Goal: Find specific page/section: Find specific page/section

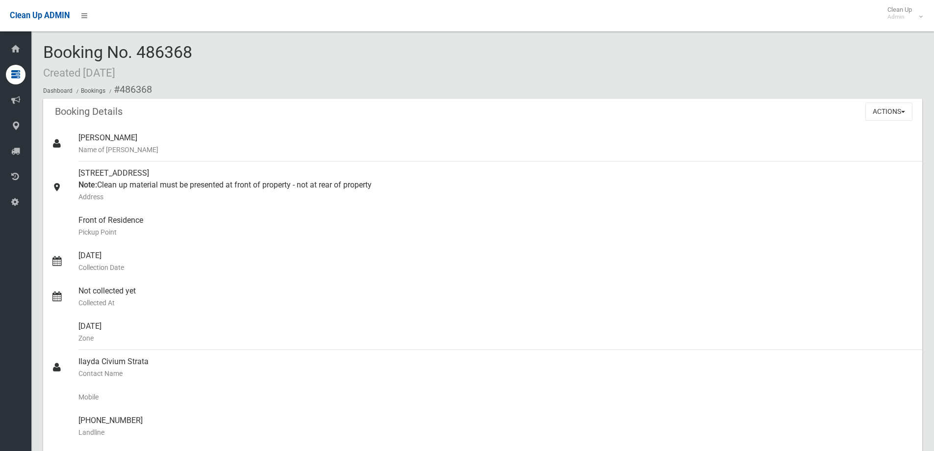
click at [259, 79] on div "Booking No. 486368 Created 18/09/2025 Dashboard Bookings #486368" at bounding box center [482, 70] width 879 height 55
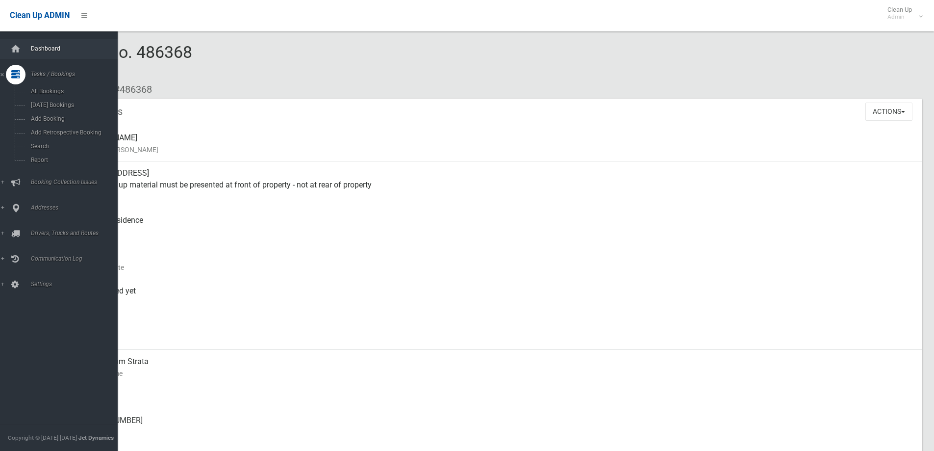
click at [55, 51] on span "Dashboard" at bounding box center [76, 48] width 97 height 7
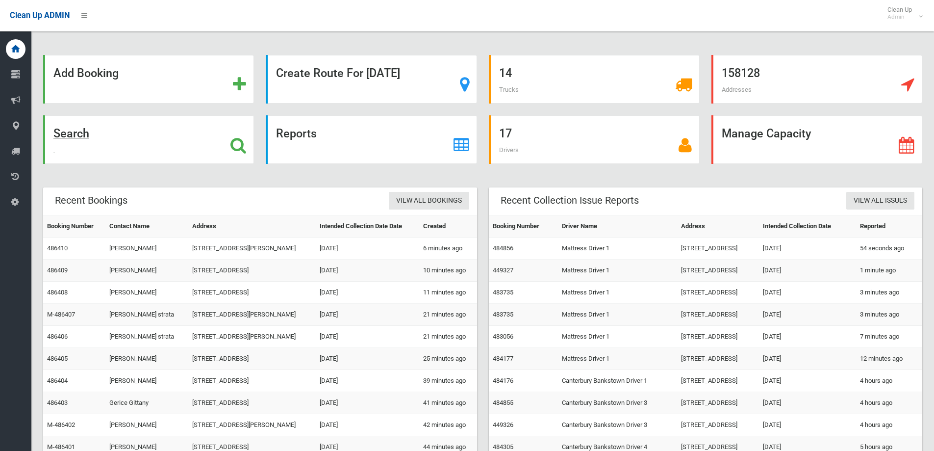
click at [124, 157] on div "Search" at bounding box center [148, 139] width 211 height 49
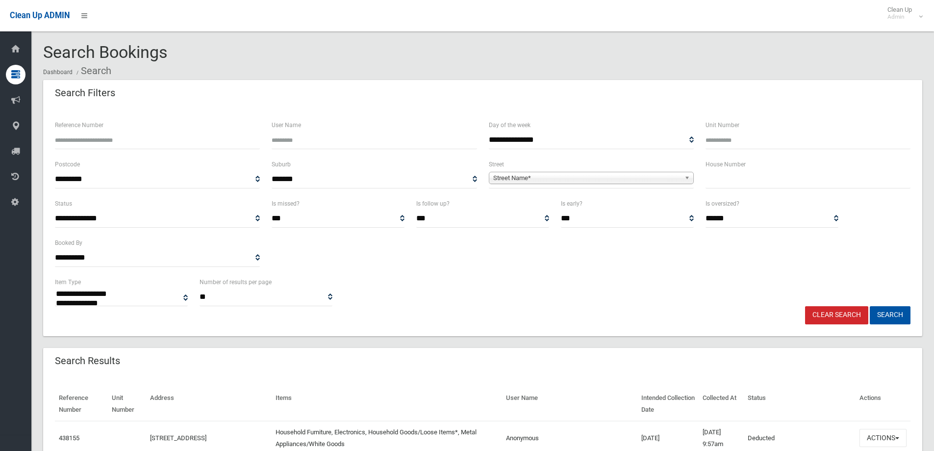
select select
click at [734, 185] on input "text" at bounding box center [808, 179] width 205 height 18
click at [790, 189] on div "House Number" at bounding box center [808, 177] width 217 height 39
click at [786, 185] on input "text" at bounding box center [808, 179] width 205 height 18
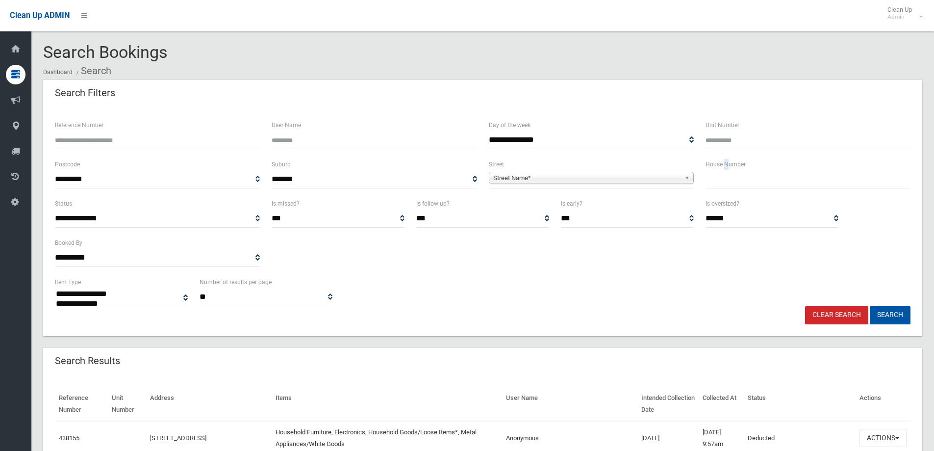
click at [730, 163] on label "House Number" at bounding box center [726, 164] width 40 height 11
drag, startPoint x: 731, startPoint y: 172, endPoint x: 727, endPoint y: 179, distance: 8.6
click at [730, 174] on input "text" at bounding box center [808, 179] width 205 height 18
click at [727, 180] on input "text" at bounding box center [808, 179] width 205 height 18
type input "***"
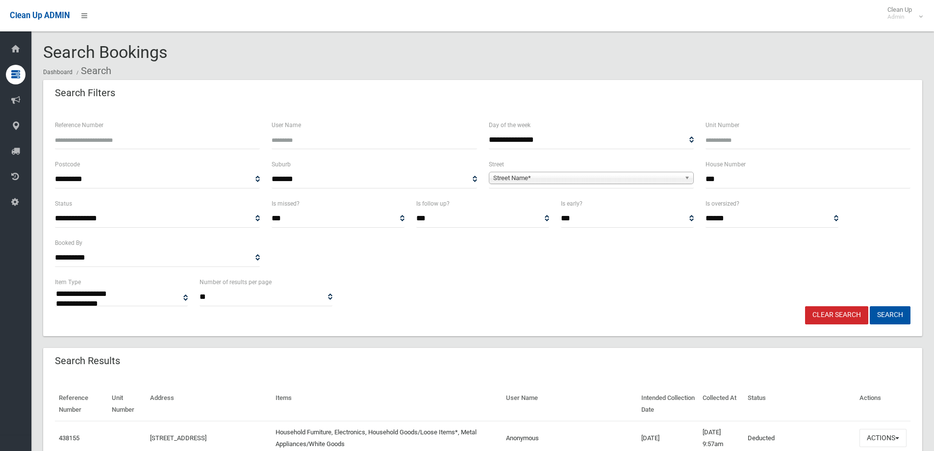
click at [520, 184] on div "Street Name*" at bounding box center [591, 178] width 205 height 12
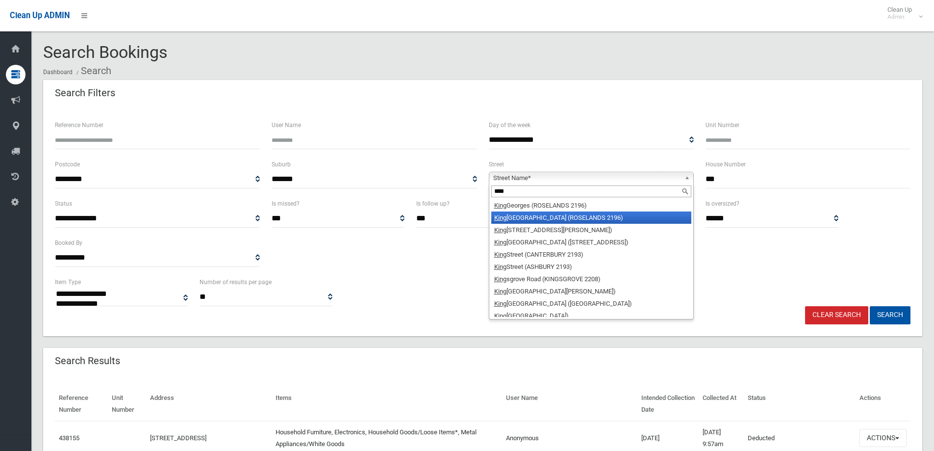
type input "****"
click at [588, 219] on li "King Georges Road (ROSELANDS 2196)" at bounding box center [591, 217] width 200 height 12
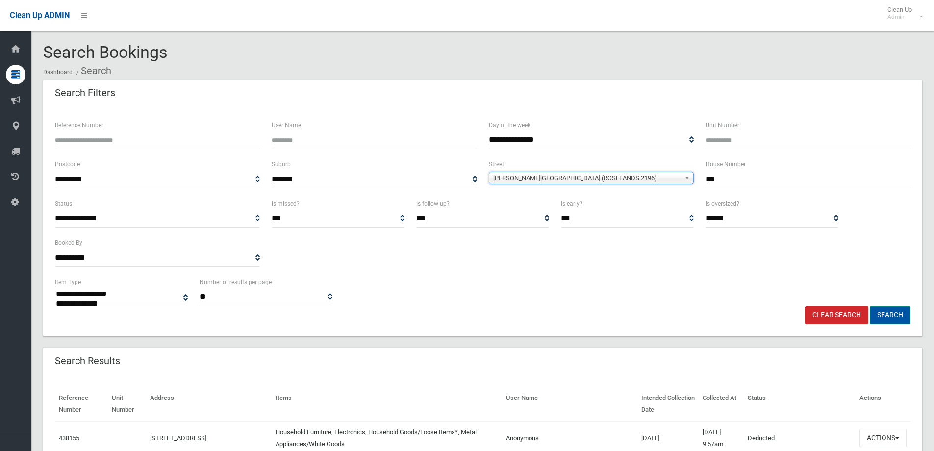
click at [896, 315] on button "Search" at bounding box center [890, 315] width 41 height 18
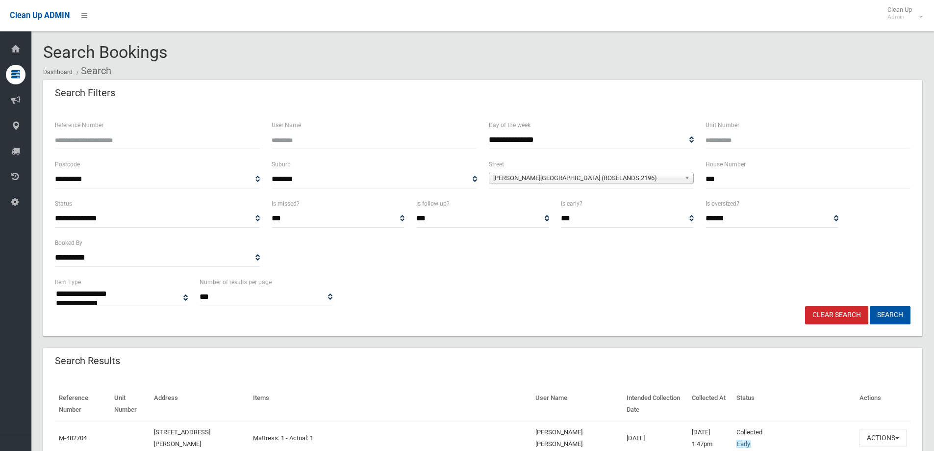
select select
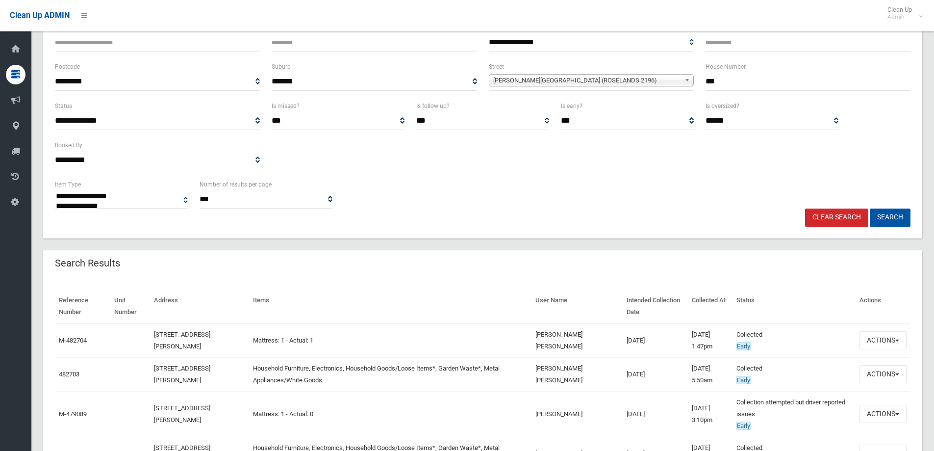
scroll to position [98, 0]
click at [49, 372] on div "Reference Number Unit Number Address Items User Name Intended Collection Date C…" at bounding box center [482, 453] width 879 height 352
click at [70, 370] on link "482703" at bounding box center [69, 373] width 21 height 7
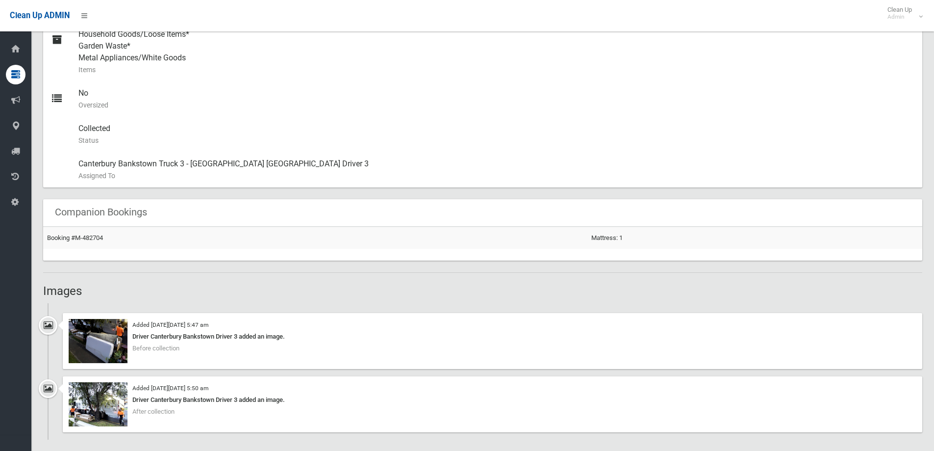
scroll to position [539, 0]
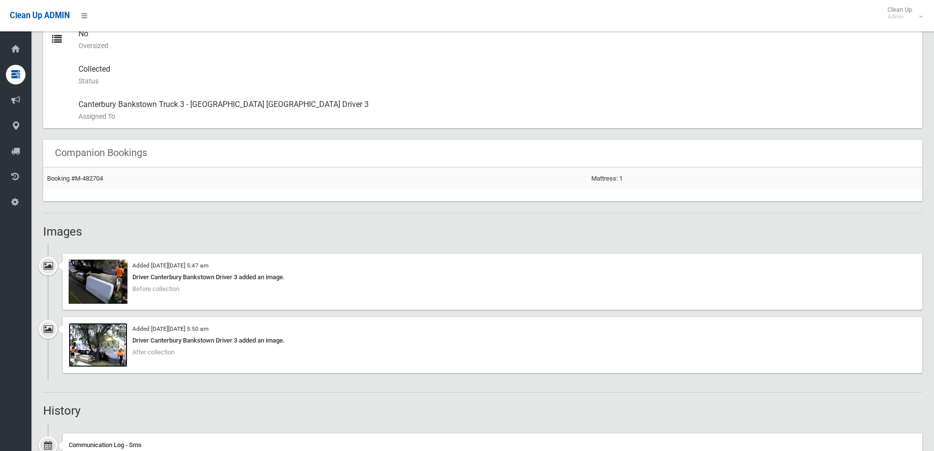
click at [115, 342] on img at bounding box center [98, 345] width 59 height 44
click at [108, 282] on img at bounding box center [98, 281] width 59 height 44
click at [113, 368] on div "Added on Wed 17th September, 2025 at 5:50 am Driver Canterbury Bankstown Driver…" at bounding box center [492, 345] width 859 height 56
click at [115, 347] on img at bounding box center [98, 345] width 59 height 44
click at [89, 316] on ul "Added on Wed 17th September, 2025 at 5:47 am Driver Canterbury Bankstown Driver…" at bounding box center [482, 312] width 879 height 136
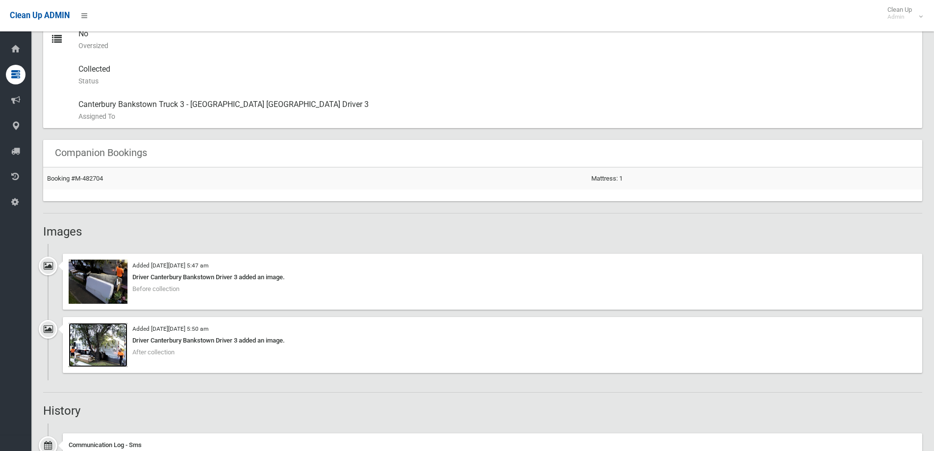
click at [109, 341] on img at bounding box center [98, 345] width 59 height 44
click at [399, 300] on div "Added on Wed 17th September, 2025 at 5:47 am Driver Canterbury Bankstown Driver…" at bounding box center [492, 281] width 859 height 56
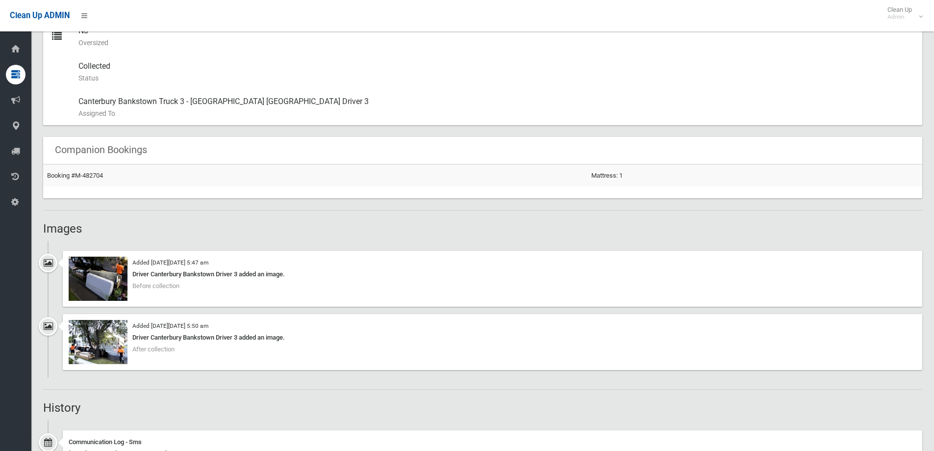
scroll to position [544, 0]
click at [94, 281] on img at bounding box center [98, 276] width 59 height 44
click at [112, 328] on img at bounding box center [98, 340] width 59 height 44
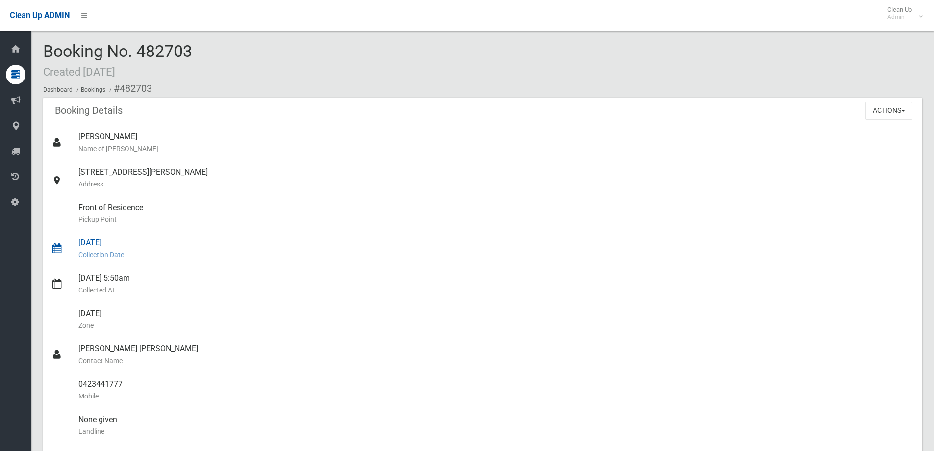
scroll to position [0, 0]
drag, startPoint x: 151, startPoint y: 51, endPoint x: 98, endPoint y: 50, distance: 53.5
click at [89, 48] on span "Booking No. 482703 Created 02/09/2025" at bounding box center [117, 61] width 149 height 38
click at [187, 45] on span "Booking No. 482703 Created 02/09/2025" at bounding box center [117, 61] width 149 height 38
drag, startPoint x: 208, startPoint y: 53, endPoint x: 136, endPoint y: 49, distance: 72.2
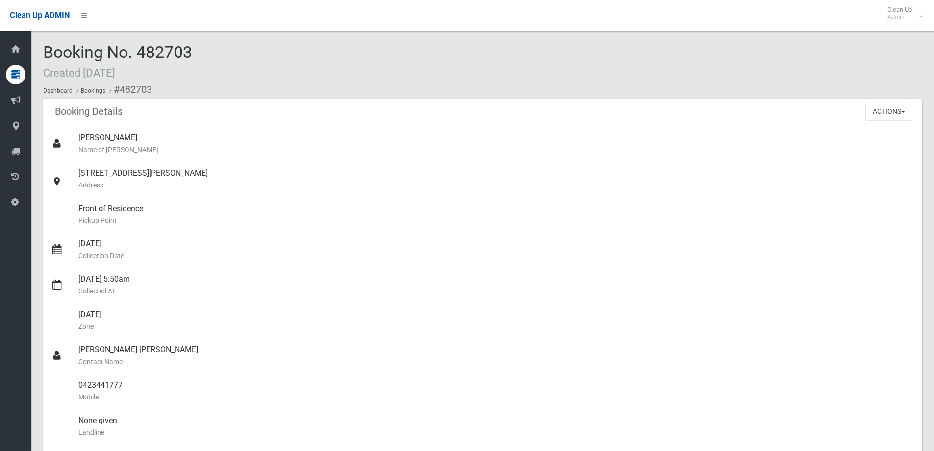
click at [136, 49] on div "Booking No. 482703 Created 02/09/2025 Dashboard Bookings #482703" at bounding box center [482, 70] width 879 height 55
click at [293, 225] on small "Pickup Point" at bounding box center [496, 220] width 836 height 12
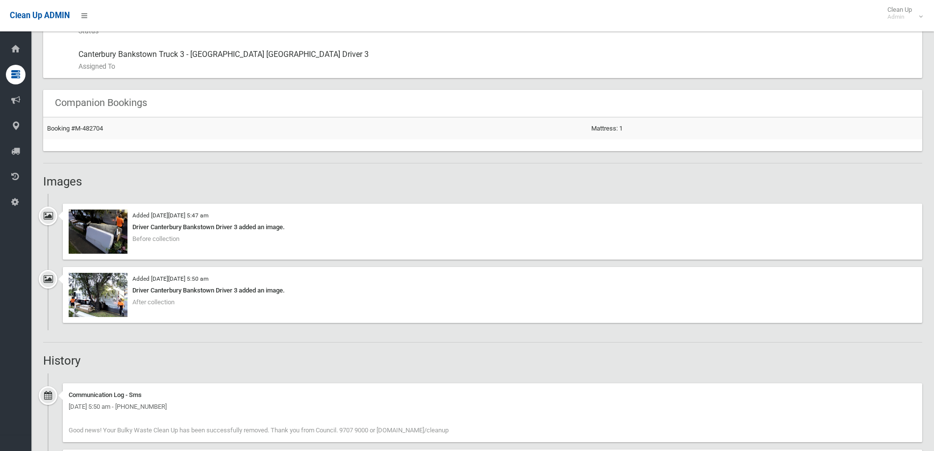
scroll to position [735, 0]
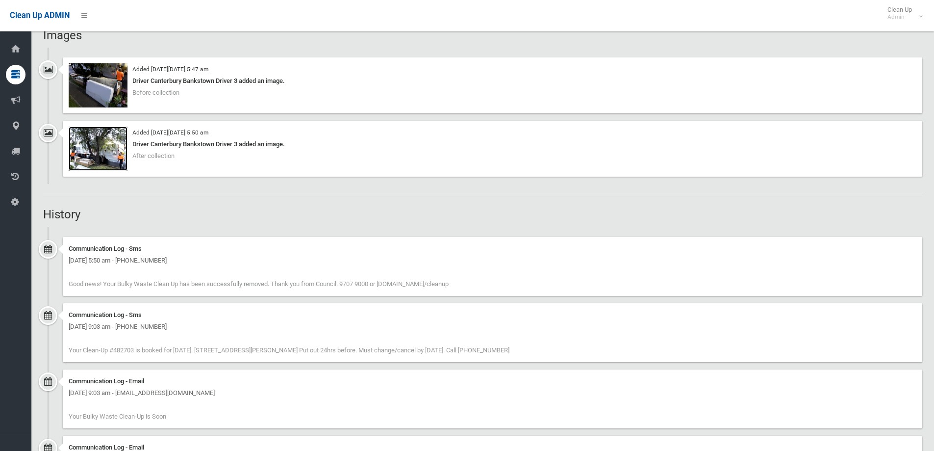
click at [106, 149] on img at bounding box center [98, 148] width 59 height 44
click at [93, 172] on div "Added on Wed 17th September, 2025 at 5:50 am Driver Canterbury Bankstown Driver…" at bounding box center [492, 149] width 859 height 56
click at [108, 147] on img at bounding box center [98, 148] width 59 height 44
click at [114, 163] on img at bounding box center [98, 148] width 59 height 44
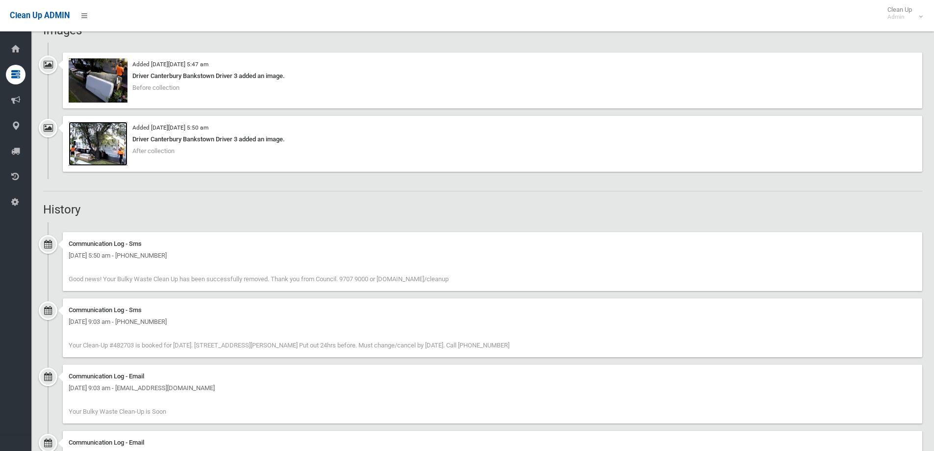
scroll to position [544, 0]
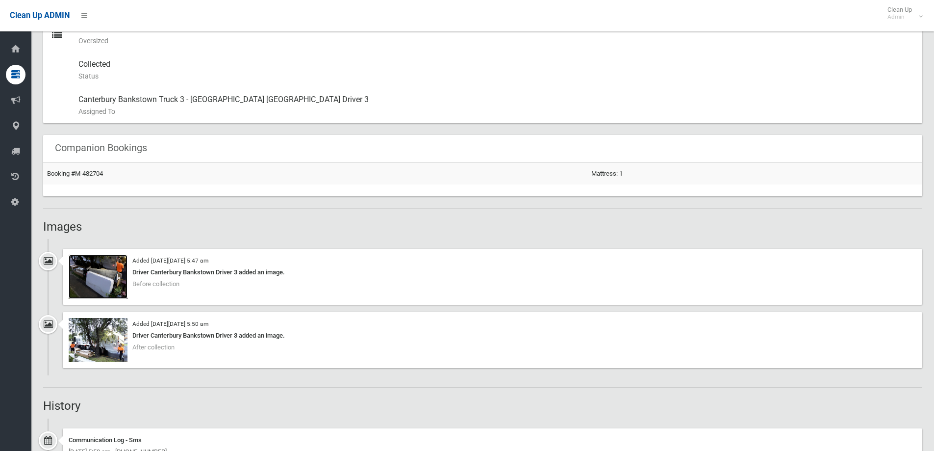
click at [118, 293] on img at bounding box center [98, 276] width 59 height 44
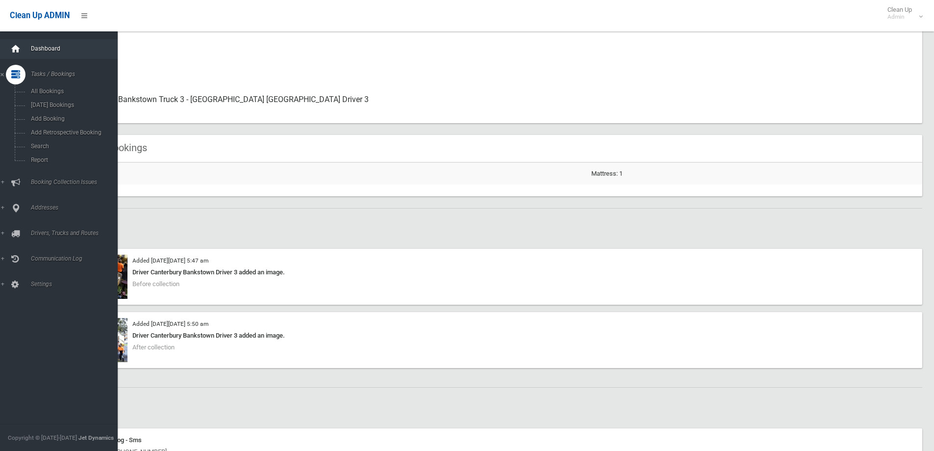
click at [15, 50] on icon at bounding box center [15, 49] width 11 height 20
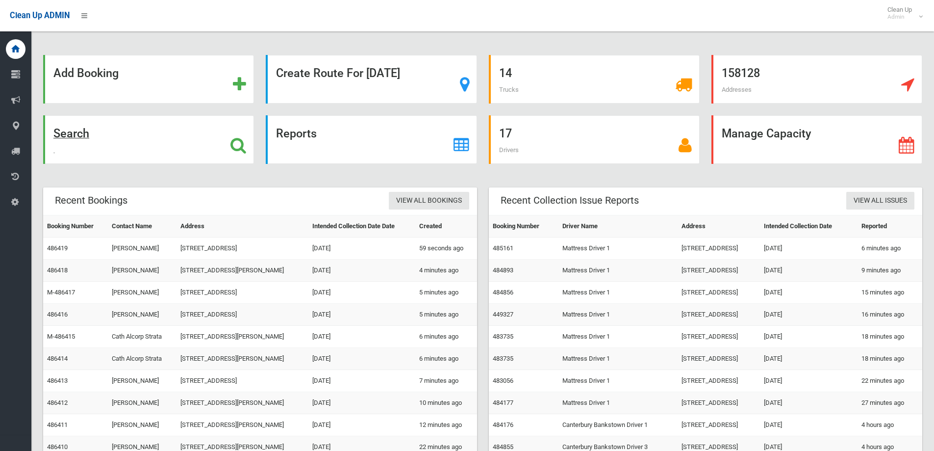
click at [196, 142] on div "Search" at bounding box center [148, 139] width 211 height 49
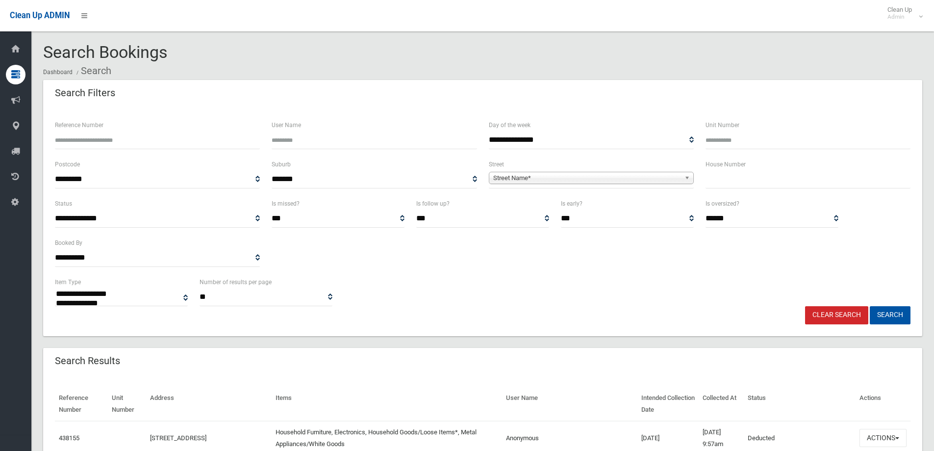
select select
click at [744, 175] on input "text" at bounding box center [808, 179] width 205 height 18
type input "***"
drag, startPoint x: 581, startPoint y: 175, endPoint x: 595, endPoint y: 173, distance: 13.9
click at [581, 176] on span "Street Name*" at bounding box center [586, 178] width 187 height 12
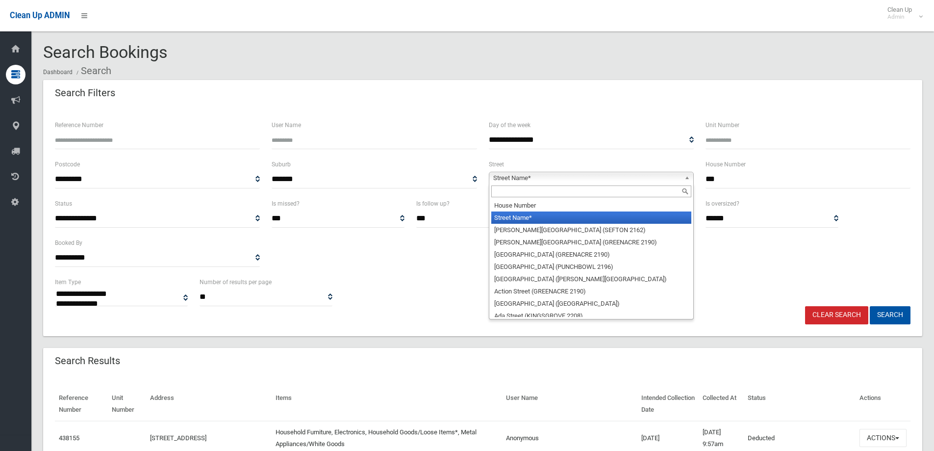
click at [565, 193] on input "text" at bounding box center [591, 191] width 200 height 12
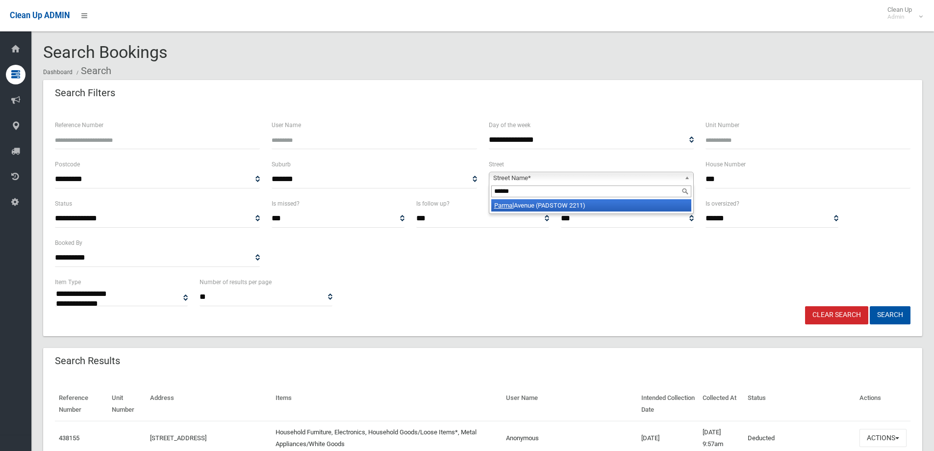
type input "******"
click at [596, 201] on li "[GEOGRAPHIC_DATA] (PADSTOW 2211)" at bounding box center [591, 205] width 200 height 12
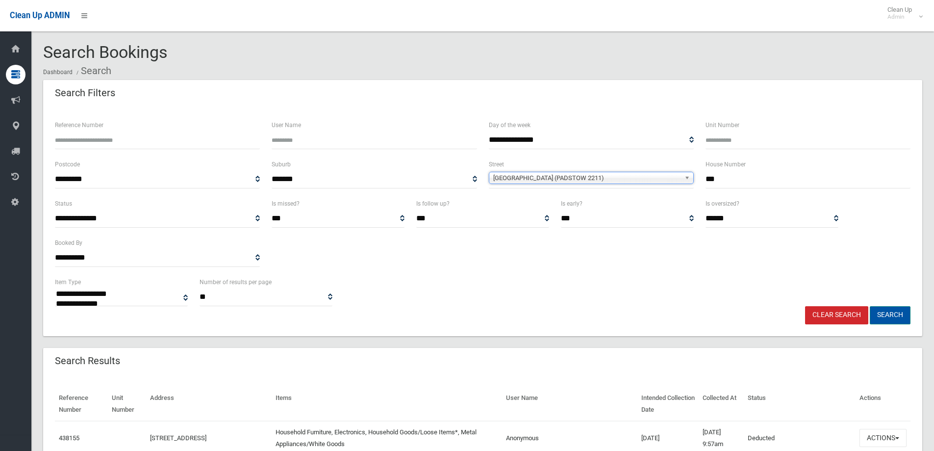
click at [881, 308] on button "Search" at bounding box center [890, 315] width 41 height 18
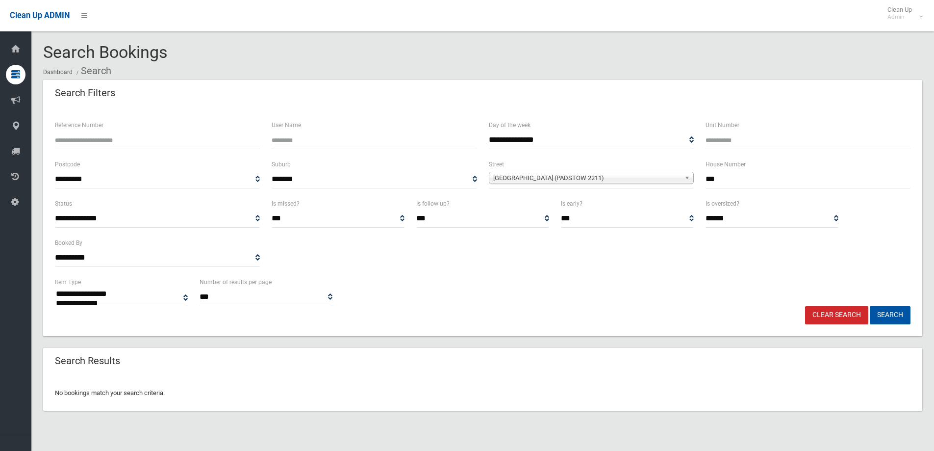
select select
drag, startPoint x: 723, startPoint y: 175, endPoint x: 653, endPoint y: 164, distance: 70.9
click at [665, 166] on div "**********" at bounding box center [482, 177] width 867 height 39
click at [731, 176] on input "***" at bounding box center [808, 179] width 205 height 18
drag, startPoint x: 718, startPoint y: 180, endPoint x: 659, endPoint y: 178, distance: 58.9
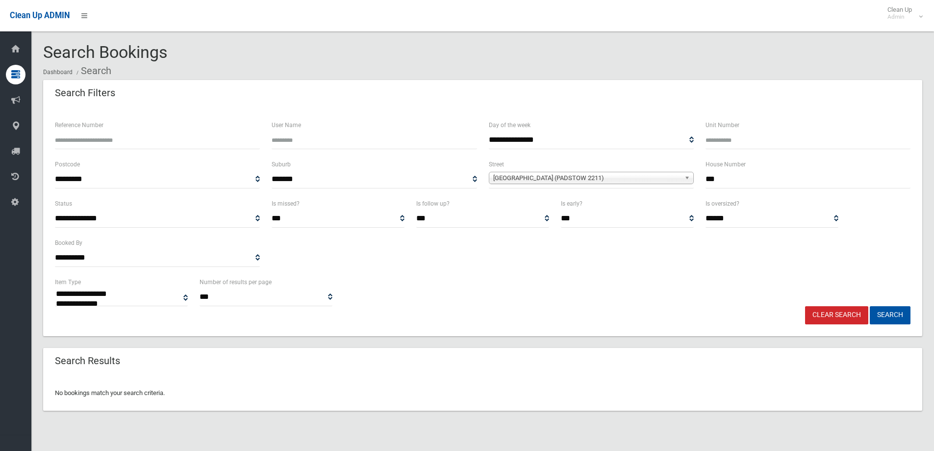
click at [659, 178] on div "**********" at bounding box center [482, 177] width 867 height 39
type input "*"
click at [870, 306] on button "Search" at bounding box center [890, 315] width 41 height 18
click at [893, 331] on div "**********" at bounding box center [482, 221] width 879 height 228
click at [896, 321] on button "Search" at bounding box center [890, 315] width 41 height 18
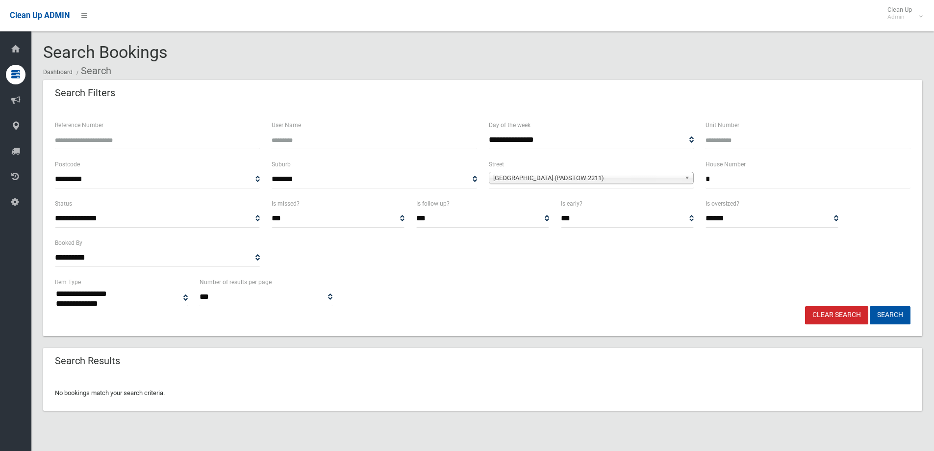
click at [740, 179] on input "*" at bounding box center [808, 179] width 205 height 18
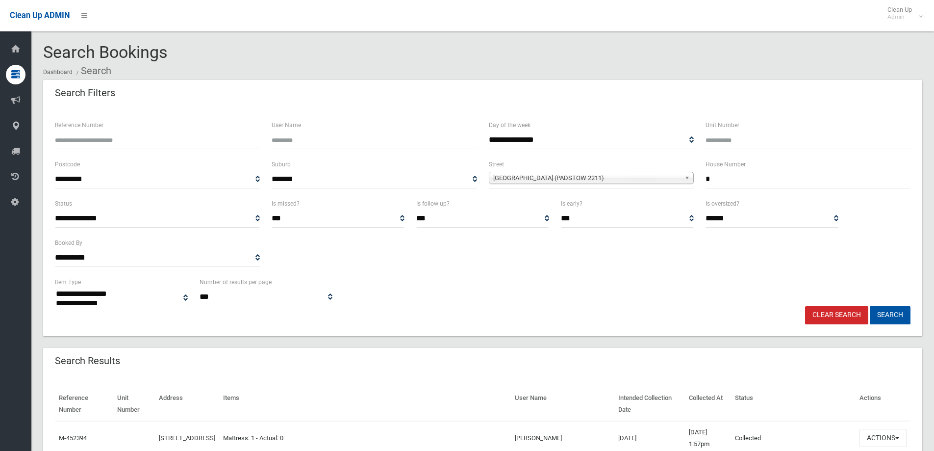
select select
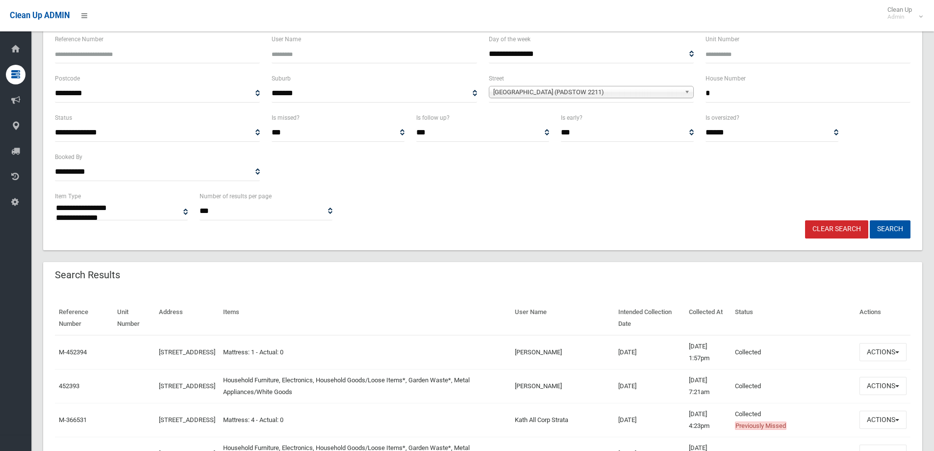
scroll to position [196, 0]
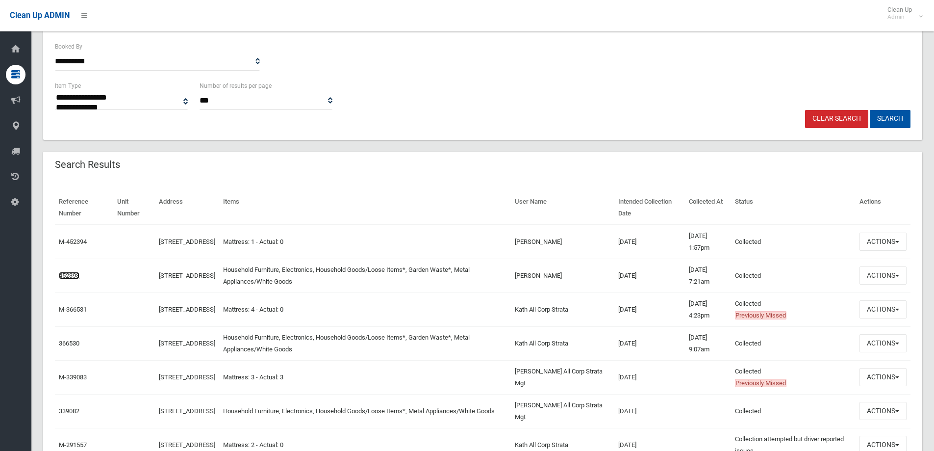
click at [65, 277] on link "452393" at bounding box center [69, 275] width 21 height 7
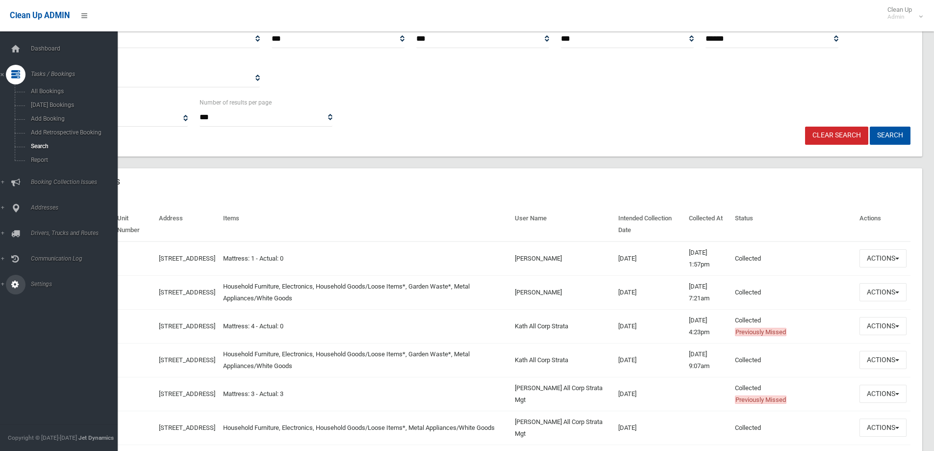
scroll to position [49, 0]
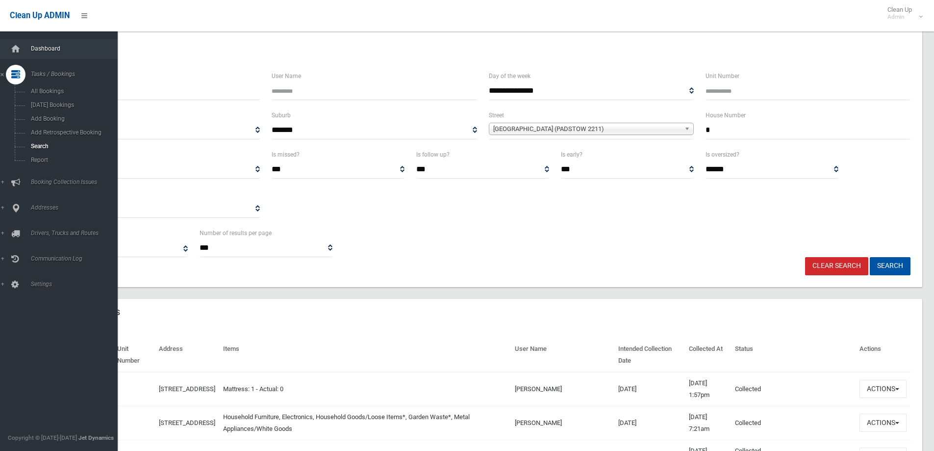
click at [25, 54] on link "Dashboard" at bounding box center [62, 49] width 125 height 20
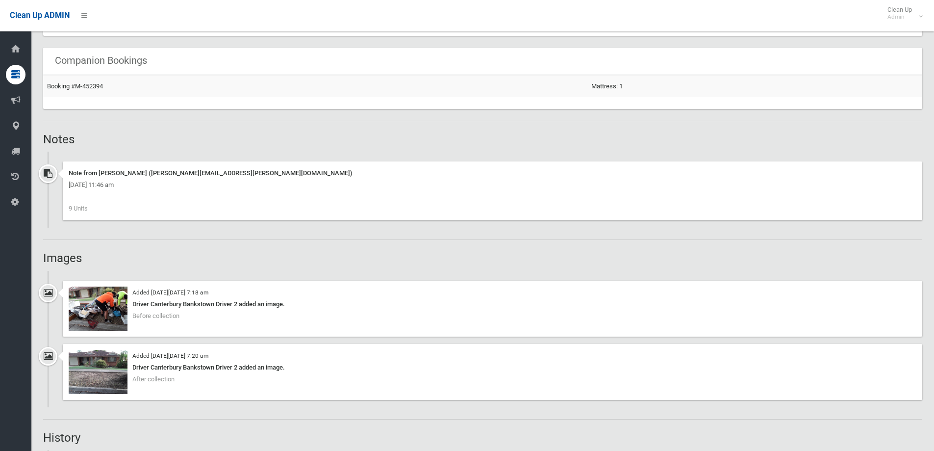
scroll to position [637, 0]
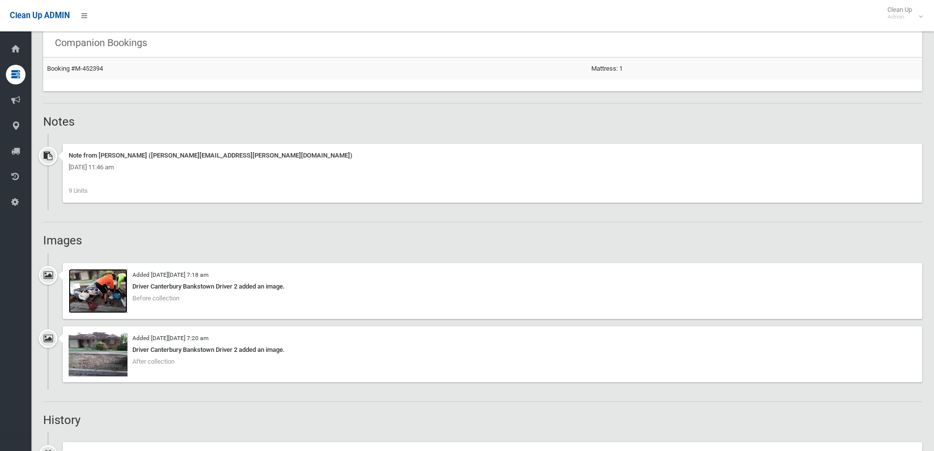
click at [123, 298] on img at bounding box center [98, 291] width 59 height 44
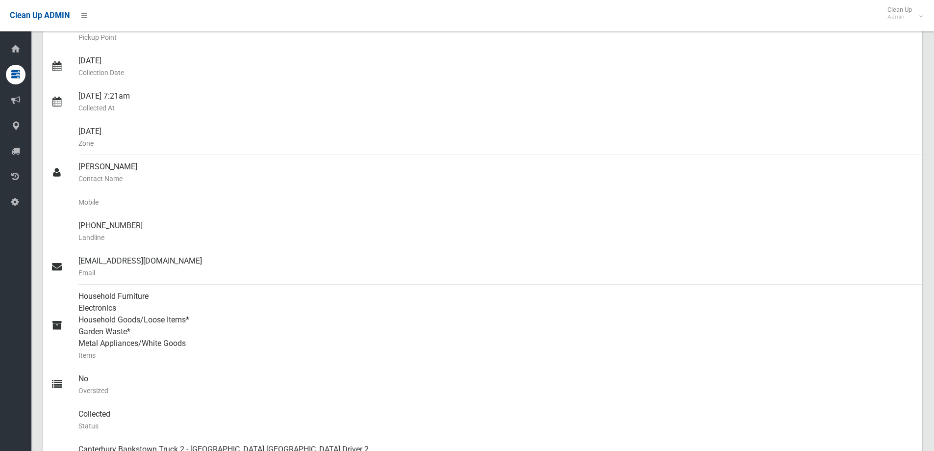
scroll to position [49, 0]
